Goal: Information Seeking & Learning: Learn about a topic

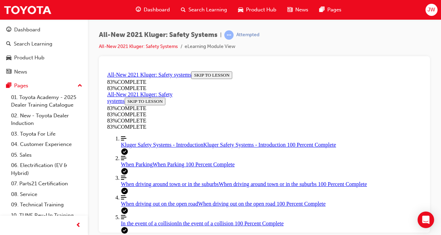
scroll to position [105, 0]
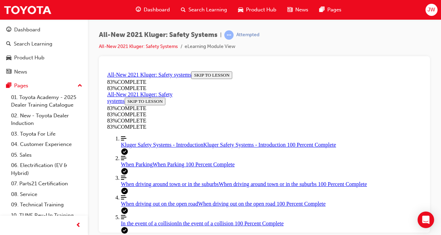
scroll to position [207, 0]
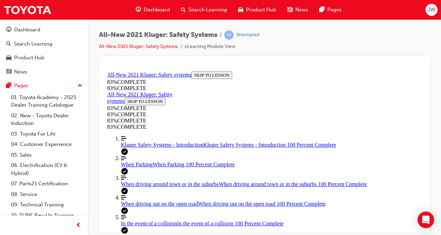
scroll to position [126, 0]
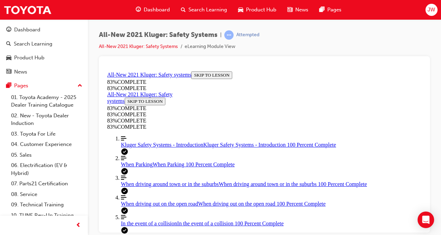
scroll to position [87, 0]
drag, startPoint x: 237, startPoint y: 167, endPoint x: 260, endPoint y: 166, distance: 23.1
drag, startPoint x: 239, startPoint y: 167, endPoint x: 263, endPoint y: 209, distance: 48.7
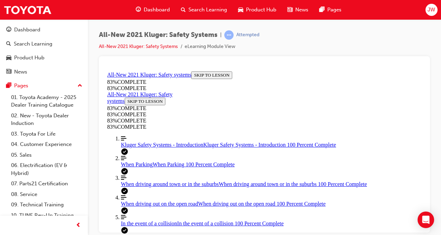
drag, startPoint x: 238, startPoint y: 184, endPoint x: 255, endPoint y: 181, distance: 16.8
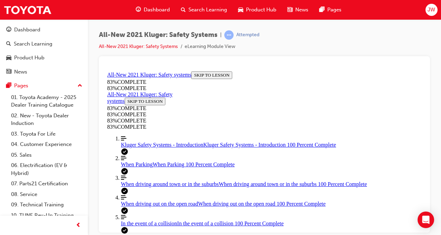
scroll to position [117, 0]
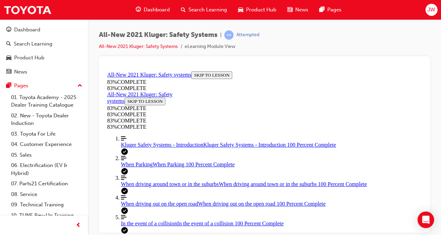
scroll to position [126, 0]
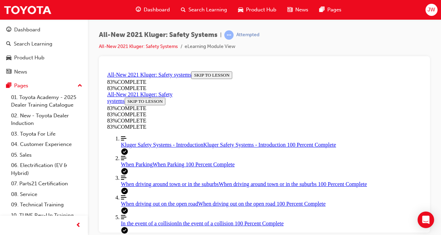
scroll to position [124, 0]
drag, startPoint x: 223, startPoint y: 112, endPoint x: 246, endPoint y: 156, distance: 49.5
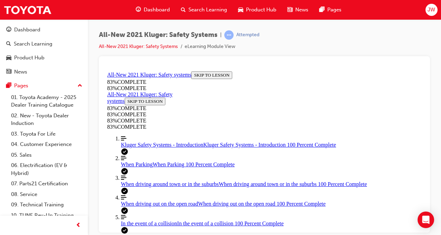
drag, startPoint x: 210, startPoint y: 124, endPoint x: 233, endPoint y: 119, distance: 23.5
drag, startPoint x: 230, startPoint y: 195, endPoint x: 250, endPoint y: 199, distance: 20.4
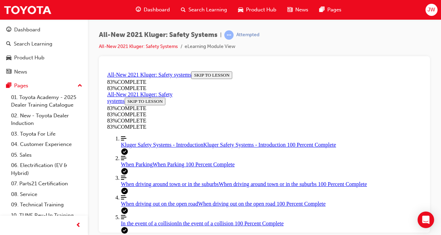
scroll to position [254, 0]
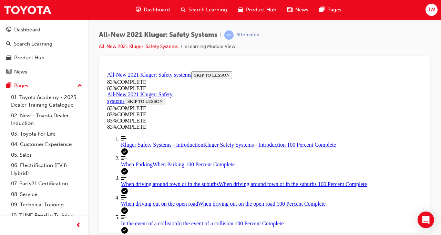
scroll to position [188, 0]
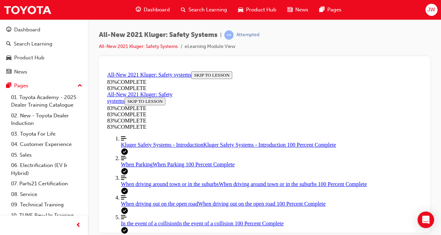
scroll to position [152, 0]
drag, startPoint x: 222, startPoint y: 135, endPoint x: 248, endPoint y: 165, distance: 39.3
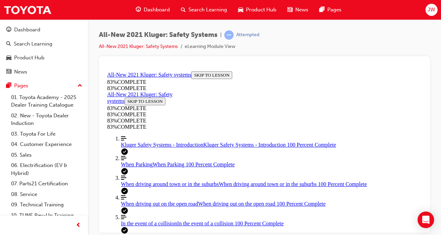
drag, startPoint x: 235, startPoint y: 157, endPoint x: 248, endPoint y: 156, distance: 13.1
drag, startPoint x: 256, startPoint y: 92, endPoint x: 268, endPoint y: 90, distance: 12.9
drag, startPoint x: 243, startPoint y: 91, endPoint x: 261, endPoint y: 88, distance: 18.9
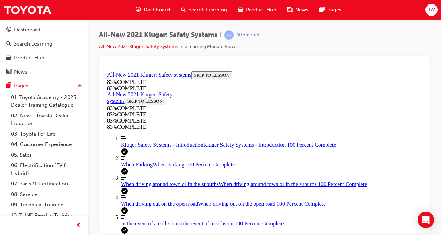
drag, startPoint x: 246, startPoint y: 146, endPoint x: 265, endPoint y: 147, distance: 19.3
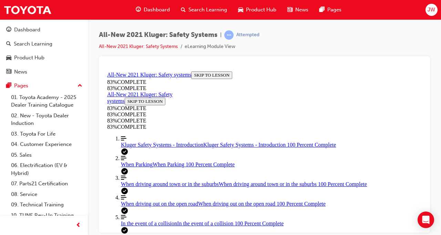
scroll to position [195, 0]
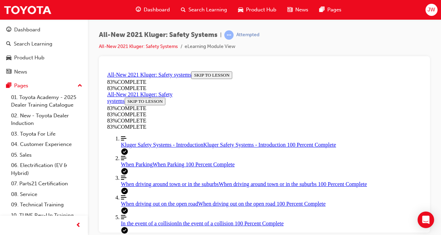
drag, startPoint x: 219, startPoint y: 104, endPoint x: 248, endPoint y: 148, distance: 52.9
drag, startPoint x: 214, startPoint y: 107, endPoint x: 248, endPoint y: 201, distance: 99.9
drag, startPoint x: 214, startPoint y: 95, endPoint x: 244, endPoint y: 92, distance: 29.8
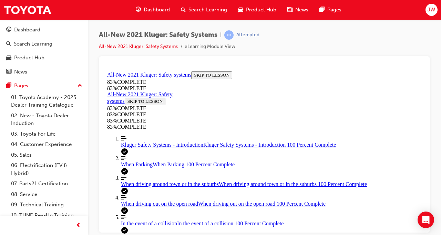
scroll to position [121, 0]
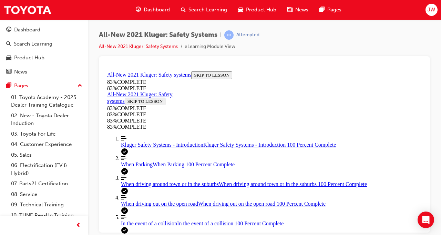
scroll to position [25, 0]
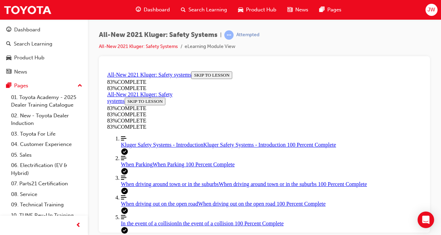
drag, startPoint x: 237, startPoint y: 148, endPoint x: 254, endPoint y: 147, distance: 17.2
drag, startPoint x: 230, startPoint y: 200, endPoint x: 248, endPoint y: 197, distance: 18.8
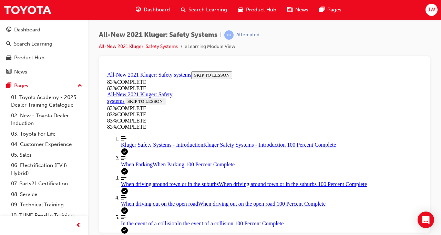
drag, startPoint x: 238, startPoint y: 188, endPoint x: 258, endPoint y: 188, distance: 20.3
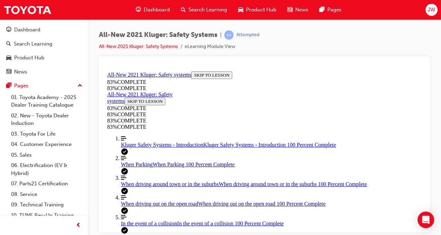
scroll to position [271, 0]
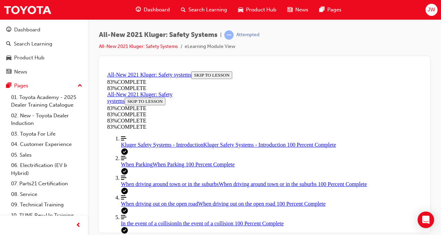
scroll to position [118, 0]
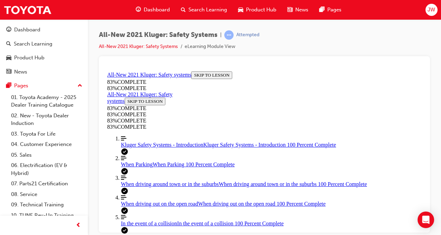
scroll to position [1755, 0]
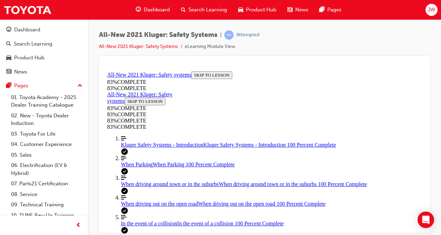
drag, startPoint x: 239, startPoint y: 110, endPoint x: 268, endPoint y: 104, distance: 29.4
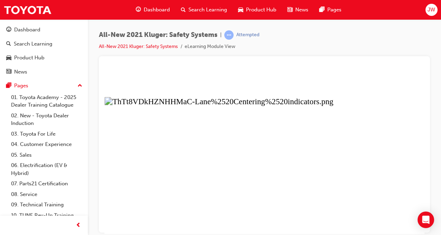
click at [289, 152] on button "Unzoom image" at bounding box center [264, 150] width 320 height 165
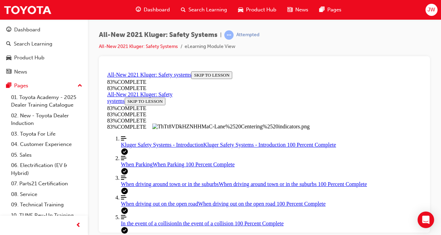
click at [289, 152] on button "Unzoom image" at bounding box center [264, 150] width 320 height 165
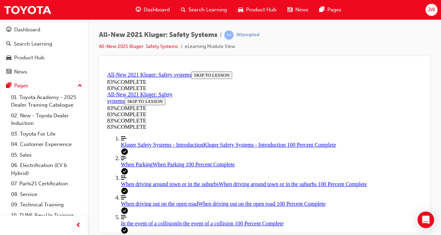
scroll to position [135, 0]
drag, startPoint x: 220, startPoint y: 116, endPoint x: 241, endPoint y: 167, distance: 55.6
drag, startPoint x: 223, startPoint y: 203, endPoint x: 249, endPoint y: 197, distance: 25.8
drag, startPoint x: 226, startPoint y: 129, endPoint x: 235, endPoint y: 126, distance: 9.6
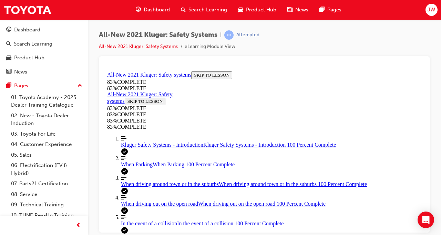
drag, startPoint x: 235, startPoint y: 126, endPoint x: 251, endPoint y: 129, distance: 16.5
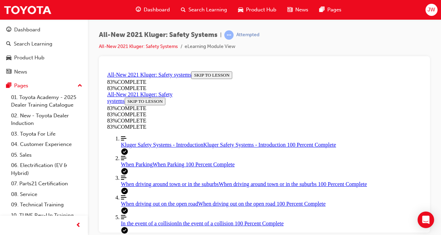
scroll to position [6, 0]
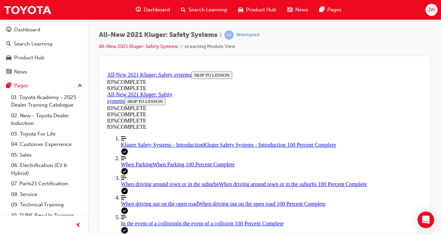
scroll to position [906, 0]
drag, startPoint x: 223, startPoint y: 118, endPoint x: 286, endPoint y: 129, distance: 63.8
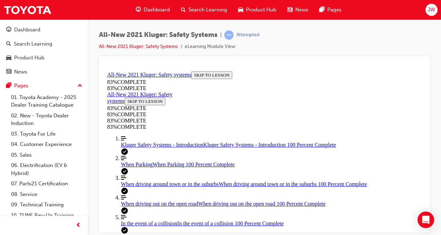
drag, startPoint x: 286, startPoint y: 129, endPoint x: 276, endPoint y: 108, distance: 23.3
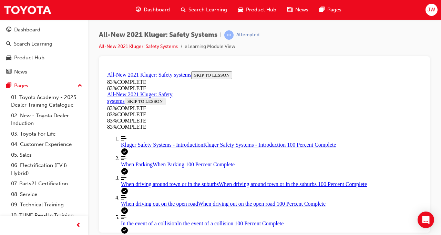
scroll to position [1804, 0]
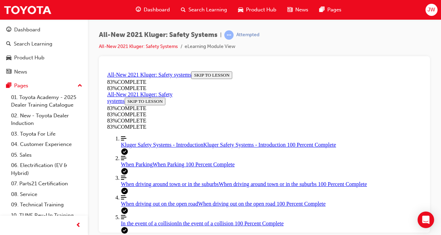
scroll to position [1755, 0]
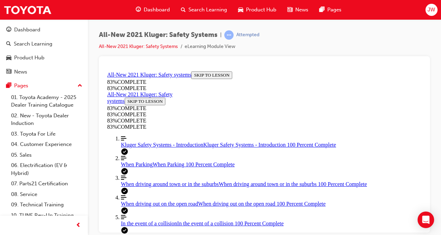
scroll to position [254, 0]
drag, startPoint x: 248, startPoint y: 200, endPoint x: 249, endPoint y: 197, distance: 3.9
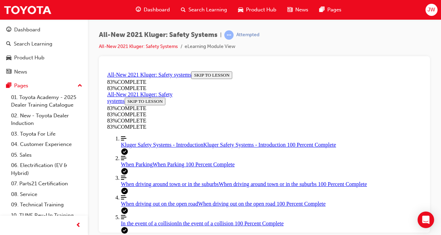
scroll to position [119, 0]
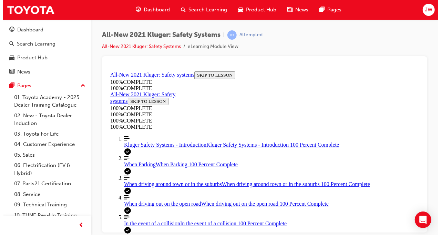
scroll to position [128, 0]
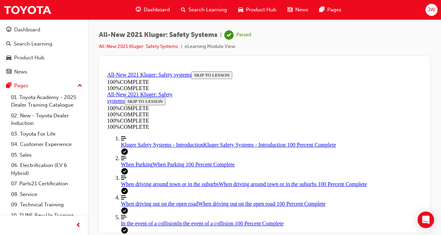
click at [27, 32] on div "Dashboard" at bounding box center [27, 30] width 26 height 8
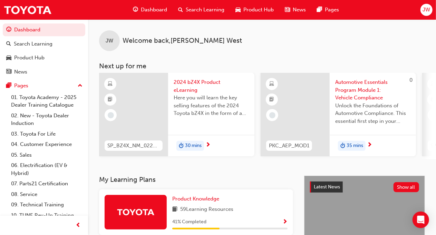
click at [188, 83] on span "2024 bZ4X Product eLearning" at bounding box center [210, 86] width 75 height 16
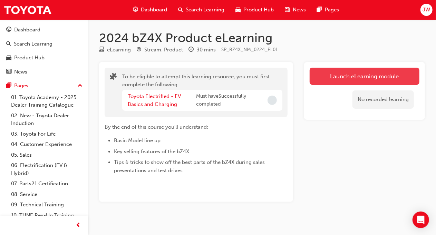
click at [336, 79] on button "Launch eLearning module" at bounding box center [364, 76] width 110 height 17
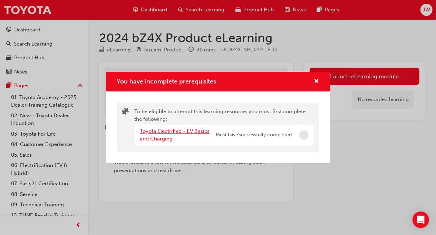
click at [180, 133] on link "Toyota Electrified - EV Basics and Charging" at bounding box center [175, 135] width 70 height 14
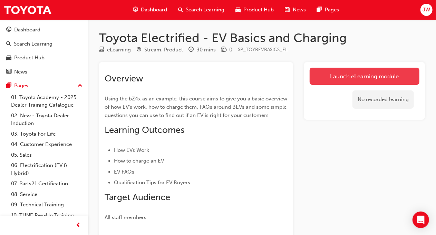
click at [357, 78] on link "Launch eLearning module" at bounding box center [364, 76] width 110 height 17
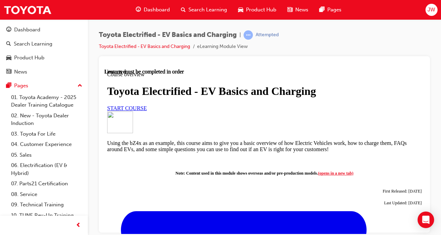
click at [147, 111] on span "START COURSE" at bounding box center [127, 108] width 40 height 6
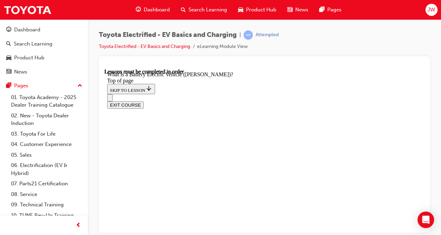
scroll to position [790, 0]
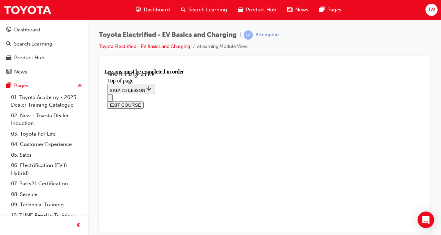
scroll to position [1486, 0]
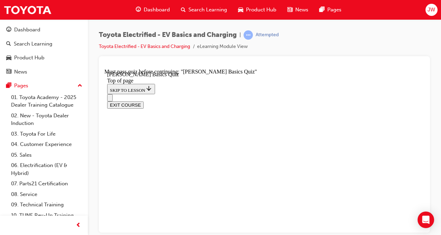
drag, startPoint x: 229, startPoint y: 183, endPoint x: 233, endPoint y: 181, distance: 4.5
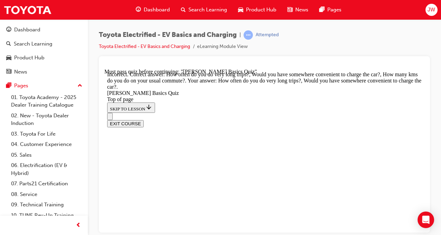
drag, startPoint x: 207, startPoint y: 194, endPoint x: 252, endPoint y: 222, distance: 53.2
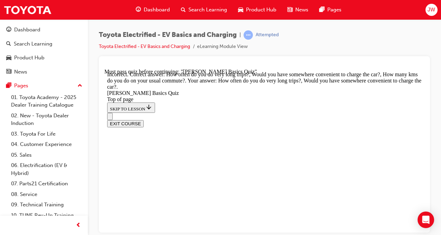
drag, startPoint x: 248, startPoint y: 202, endPoint x: 239, endPoint y: 162, distance: 41.5
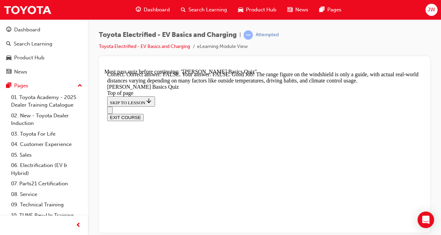
scroll to position [213, 0]
drag, startPoint x: 249, startPoint y: 186, endPoint x: 246, endPoint y: 199, distance: 13.6
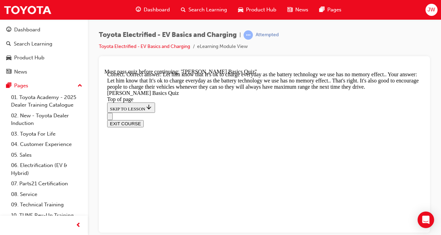
scroll to position [231, 0]
drag, startPoint x: 262, startPoint y: 184, endPoint x: 247, endPoint y: 197, distance: 20.3
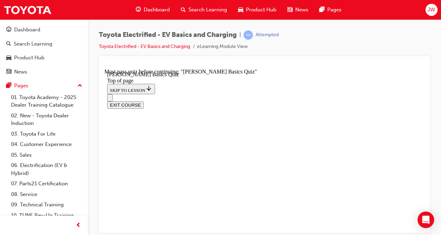
drag, startPoint x: 268, startPoint y: 122, endPoint x: 211, endPoint y: 177, distance: 78.5
drag, startPoint x: 211, startPoint y: 177, endPoint x: 213, endPoint y: 186, distance: 9.2
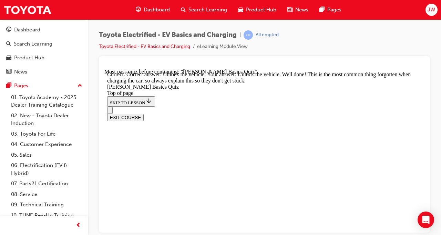
scroll to position [303, 0]
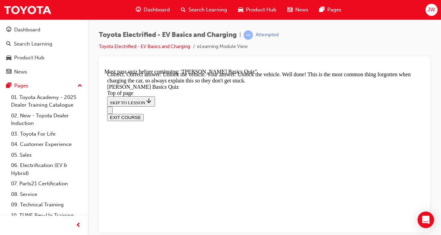
drag, startPoint x: 253, startPoint y: 210, endPoint x: 249, endPoint y: 210, distance: 4.1
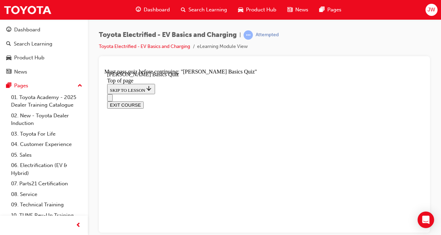
scroll to position [102, 0]
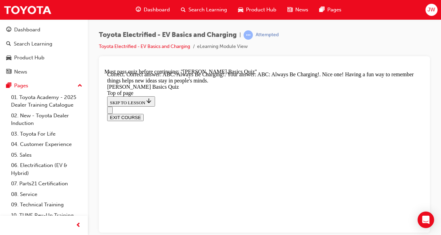
scroll to position [224, 0]
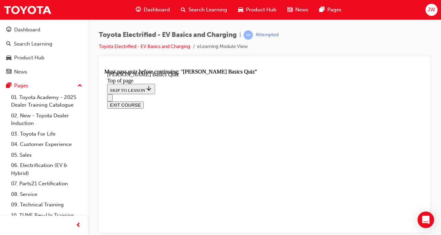
scroll to position [123, 0]
drag, startPoint x: 241, startPoint y: 186, endPoint x: 249, endPoint y: 185, distance: 8.0
drag, startPoint x: 249, startPoint y: 185, endPoint x: 261, endPoint y: 159, distance: 28.8
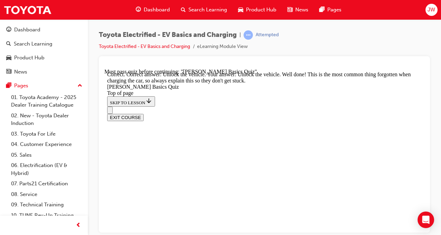
scroll to position [303, 0]
drag, startPoint x: 247, startPoint y: 198, endPoint x: 252, endPoint y: 183, distance: 16.0
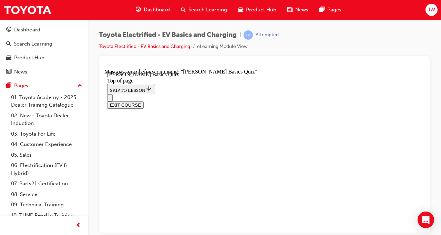
scroll to position [101, 0]
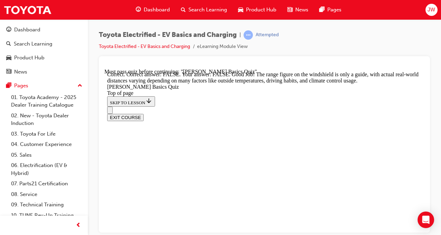
scroll to position [212, 0]
drag, startPoint x: 266, startPoint y: 217, endPoint x: 259, endPoint y: 201, distance: 17.3
drag, startPoint x: 259, startPoint y: 201, endPoint x: 246, endPoint y: 200, distance: 12.8
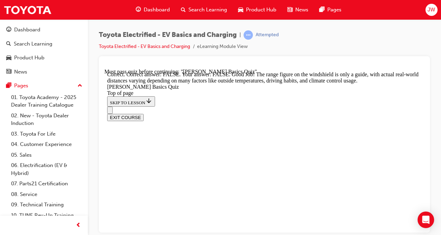
click at [104, 68] on div "Question 4 of 5 Question 04/05 Your friend [PERSON_NAME] mentions that EV's sho…" at bounding box center [104, 68] width 0 height 0
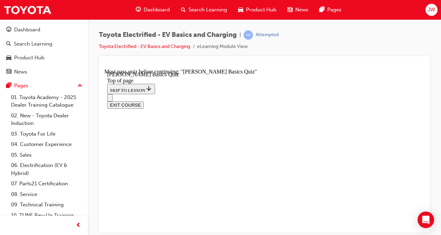
scroll to position [147, 0]
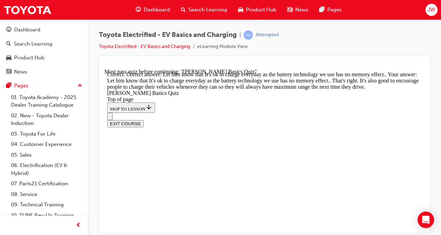
scroll to position [231, 0]
drag, startPoint x: 257, startPoint y: 179, endPoint x: 266, endPoint y: 210, distance: 32.3
drag, startPoint x: 258, startPoint y: 206, endPoint x: 257, endPoint y: 210, distance: 3.5
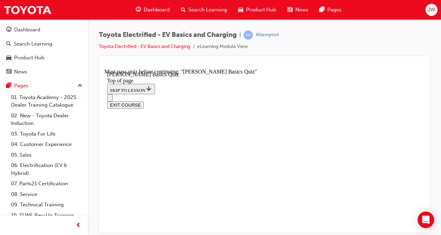
scroll to position [135, 0]
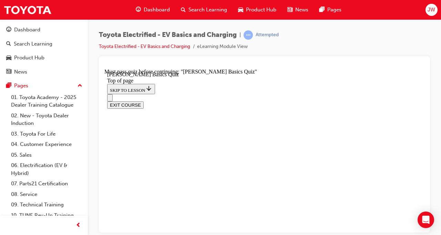
scroll to position [207, 0]
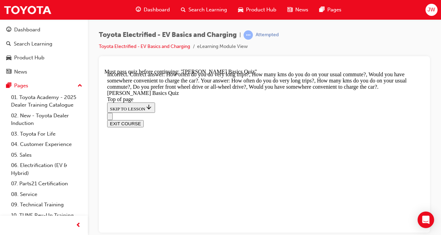
scroll to position [228, 0]
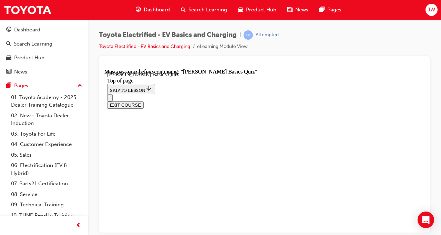
scroll to position [209, 0]
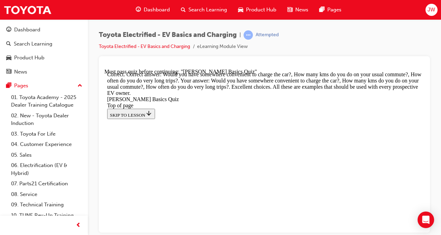
scroll to position [271, 0]
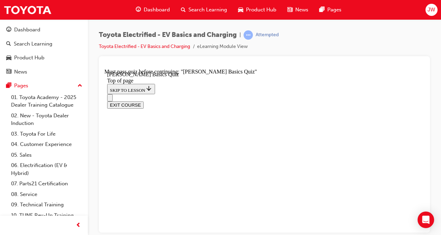
scroll to position [104, 0]
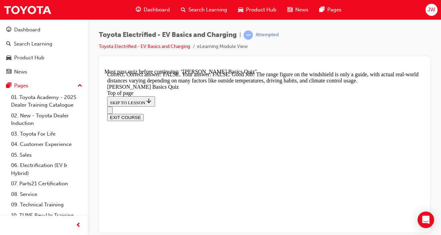
scroll to position [213, 0]
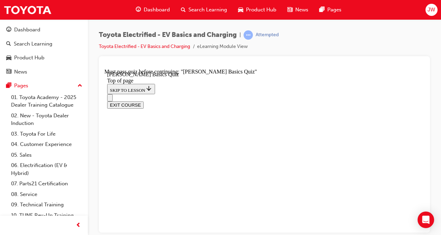
scroll to position [96, 0]
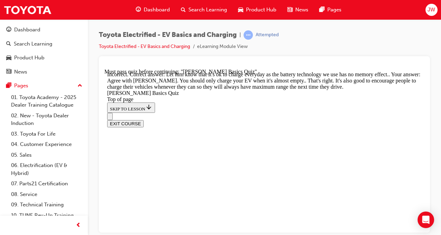
scroll to position [211, 0]
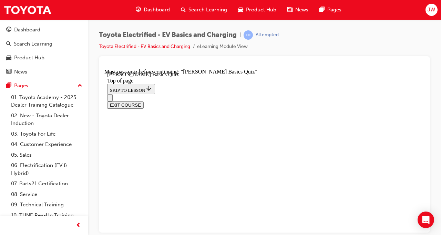
scroll to position [21, 0]
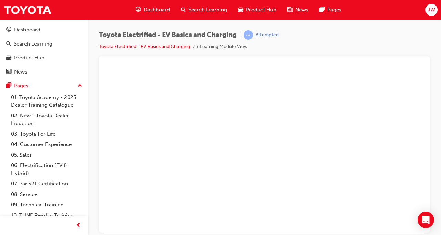
click at [252, 197] on button "Unzoom image" at bounding box center [264, 150] width 320 height 165
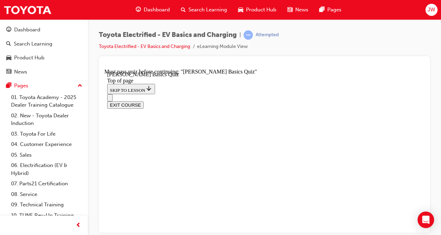
drag, startPoint x: 257, startPoint y: 145, endPoint x: 283, endPoint y: -25, distance: 171.6
click at [265, 49] on ul "Toyota Electrified - EV Basics and Charging eLearning Module View" at bounding box center [189, 46] width 180 height 8
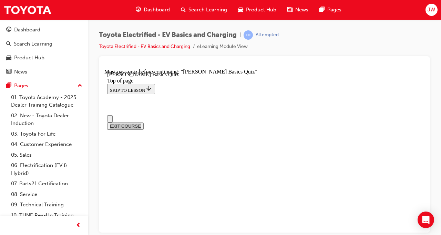
click at [261, 60] on div at bounding box center [264, 144] width 331 height 176
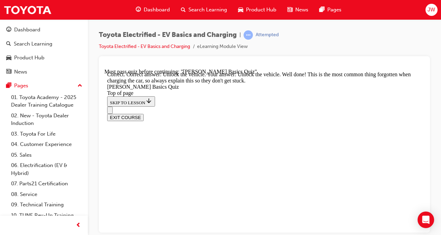
scroll to position [303, 0]
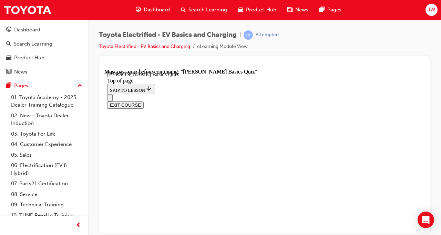
scroll to position [209, 0]
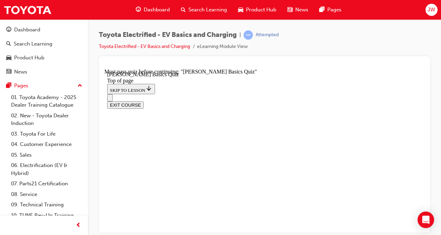
scroll to position [110, 0]
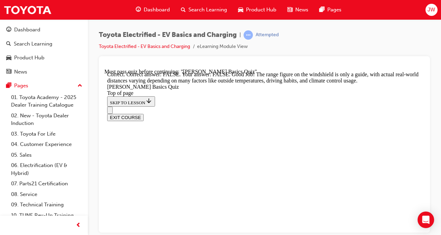
scroll to position [194, 0]
drag, startPoint x: 264, startPoint y: 198, endPoint x: 246, endPoint y: 216, distance: 25.6
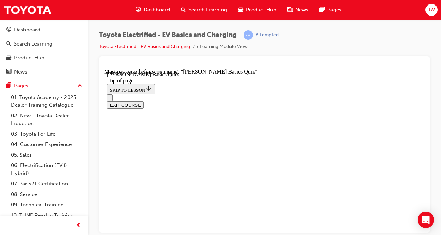
scroll to position [90, 0]
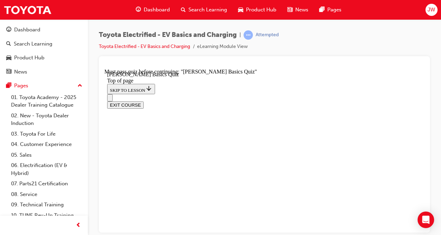
scroll to position [146, 0]
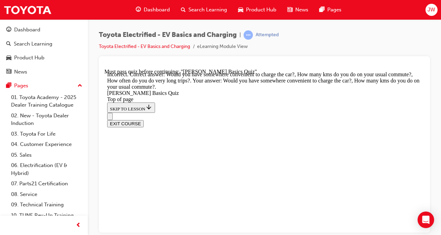
scroll to position [228, 0]
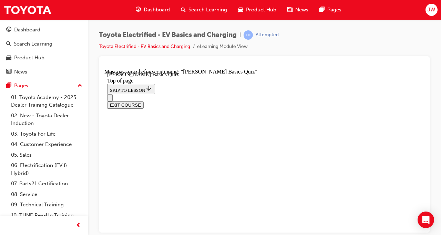
drag, startPoint x: 212, startPoint y: 176, endPoint x: 208, endPoint y: 176, distance: 4.8
drag, startPoint x: 208, startPoint y: 176, endPoint x: 200, endPoint y: 179, distance: 8.2
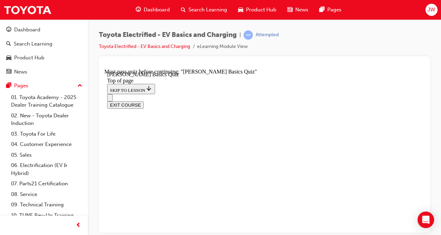
scroll to position [161, 0]
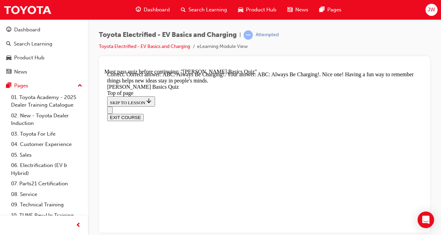
scroll to position [224, 0]
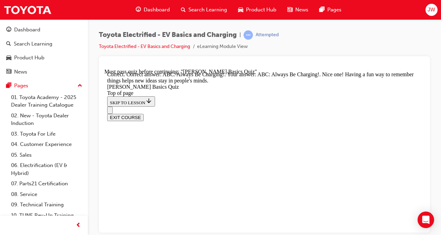
drag, startPoint x: 256, startPoint y: 199, endPoint x: 253, endPoint y: 168, distance: 30.5
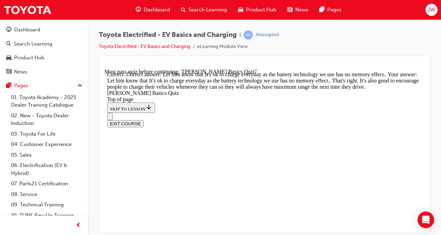
scroll to position [231, 0]
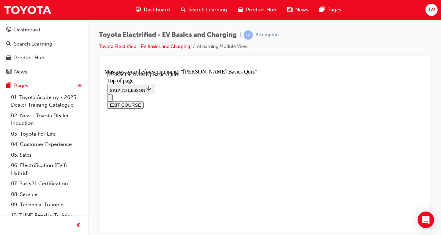
scroll to position [83, 0]
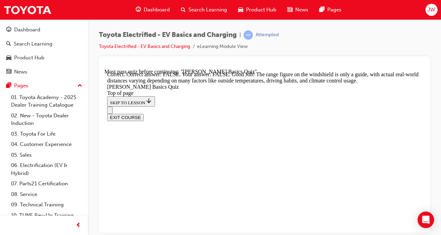
scroll to position [213, 0]
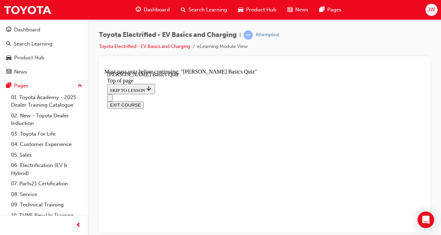
scroll to position [186, 0]
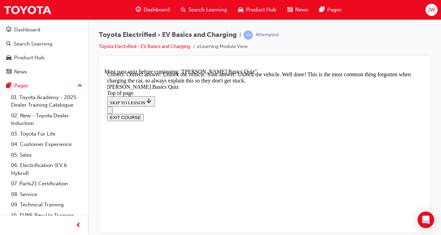
scroll to position [303, 0]
drag, startPoint x: 269, startPoint y: 187, endPoint x: 249, endPoint y: 196, distance: 21.6
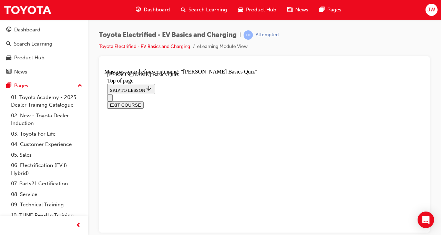
scroll to position [154, 0]
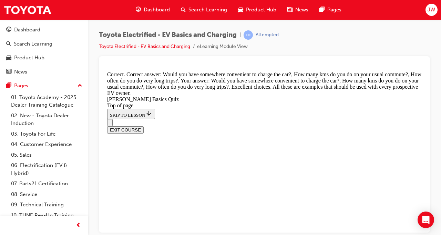
drag, startPoint x: 258, startPoint y: 221, endPoint x: 262, endPoint y: 213, distance: 9.3
drag, startPoint x: 262, startPoint y: 213, endPoint x: 258, endPoint y: 199, distance: 14.4
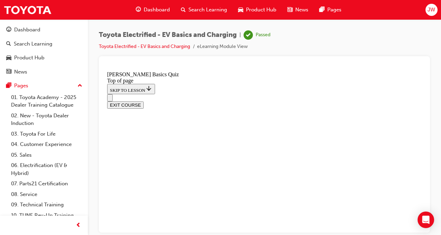
scroll to position [21, 0]
click at [384, 101] on div "EXIT COURSE" at bounding box center [264, 104] width 315 height 7
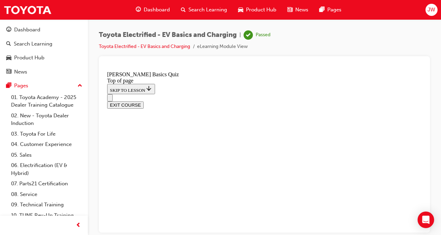
click at [144, 101] on button "EXIT COURSE" at bounding box center [125, 104] width 37 height 7
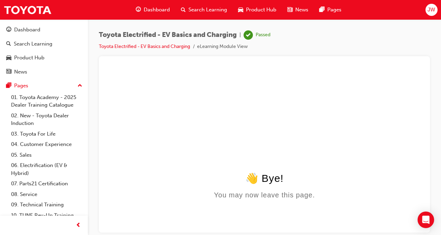
scroll to position [0, 0]
click at [390, 78] on html "👋 Bye! You may now leave this page." at bounding box center [264, 134] width 320 height 133
click at [343, 57] on div at bounding box center [264, 144] width 331 height 176
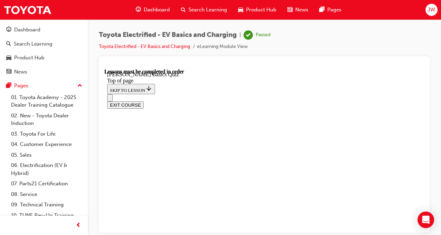
scroll to position [21, 0]
